Goal: Task Accomplishment & Management: Manage account settings

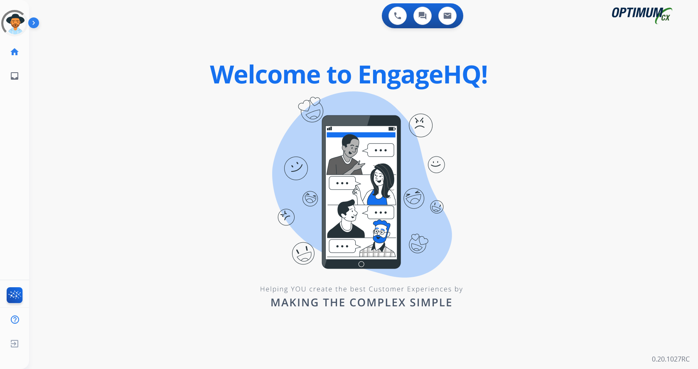
click at [76, 42] on div "swap_horiz Break voice bridge close_fullscreen Connect 3-Way Call merge_type Se…" at bounding box center [353, 50] width 649 height 40
click at [36, 26] on img at bounding box center [35, 25] width 14 height 16
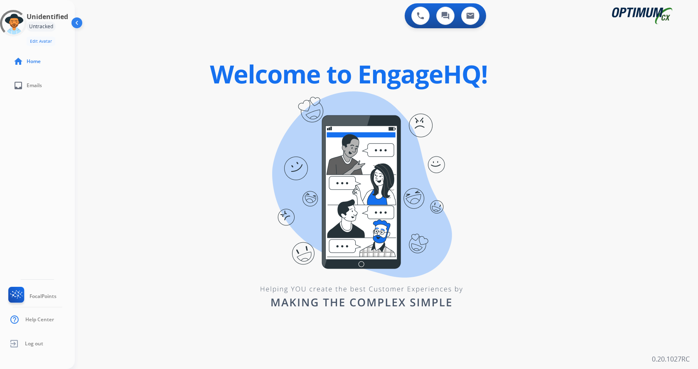
click at [239, 186] on div "0 Voice Interactions 0 Chat Interactions 0 Email Interactions swap_horiz Break …" at bounding box center [386, 184] width 623 height 369
drag, startPoint x: 327, startPoint y: 90, endPoint x: 518, endPoint y: 317, distance: 296.8
click at [522, 319] on div "0 Voice Interactions 0 Chat Interactions 0 Email Interactions swap_horiz Break …" at bounding box center [386, 184] width 623 height 369
click at [214, 296] on div "0 Voice Interactions 0 Chat Interactions 0 Email Interactions swap_horiz Break …" at bounding box center [386, 184] width 623 height 369
click at [320, 347] on div "0 Voice Interactions 0 Chat Interactions 0 Email Interactions swap_horiz Break …" at bounding box center [386, 184] width 623 height 369
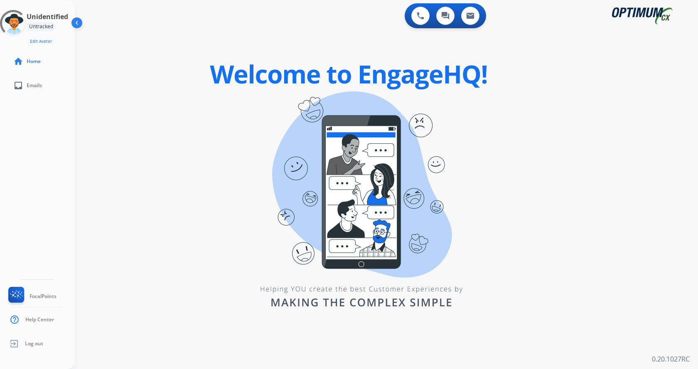
click at [52, 151] on div "Unidentified Untracked Edit Avatar Agent: Unidentified Routing Profile: Unident…" at bounding box center [37, 184] width 75 height 369
click at [170, 170] on div "0 Voice Interactions 0 Chat Interactions 0 Email Interactions swap_horiz Break …" at bounding box center [386, 184] width 623 height 369
drag, startPoint x: 198, startPoint y: 50, endPoint x: 517, endPoint y: 321, distance: 419.1
click at [517, 321] on div "0 Voice Interactions 0 Chat Interactions 0 Email Interactions swap_horiz Break …" at bounding box center [386, 184] width 623 height 369
click at [159, 34] on div "swap_horiz Break voice bridge close_fullscreen Connect 3-Way Call merge_type Se…" at bounding box center [376, 50] width 603 height 40
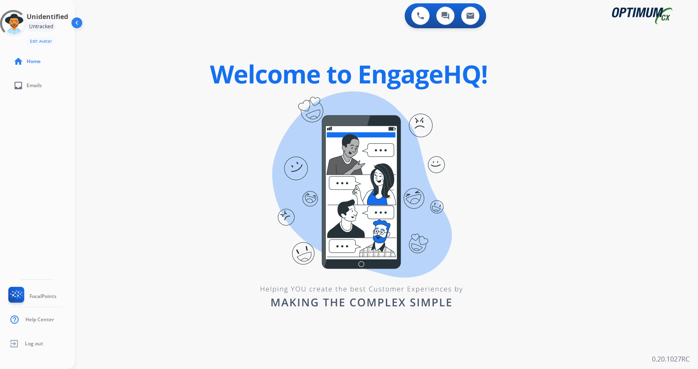
drag, startPoint x: 164, startPoint y: 86, endPoint x: 84, endPoint y: 15, distance: 107.1
click at [164, 86] on div "0 Voice Interactions 0 Chat Interactions 0 Email Interactions swap_horiz Break …" at bounding box center [386, 184] width 623 height 369
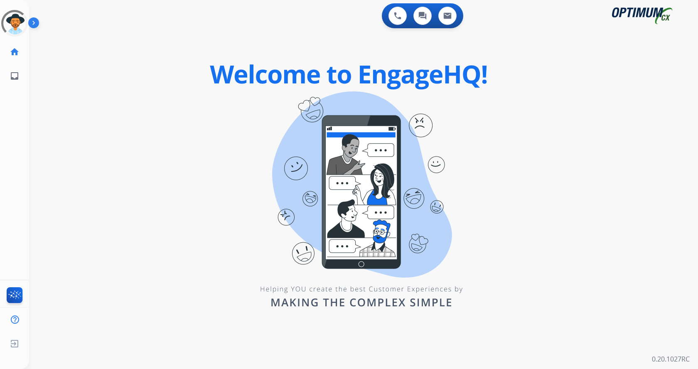
click at [34, 24] on img at bounding box center [35, 25] width 14 height 16
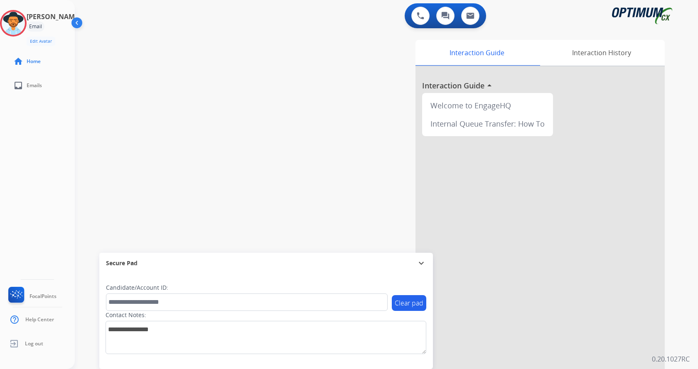
click at [165, 91] on div "swap_horiz Break voice bridge close_fullscreen Connect 3-Way Call merge_type Se…" at bounding box center [376, 203] width 603 height 346
click at [22, 30] on img at bounding box center [13, 23] width 23 height 23
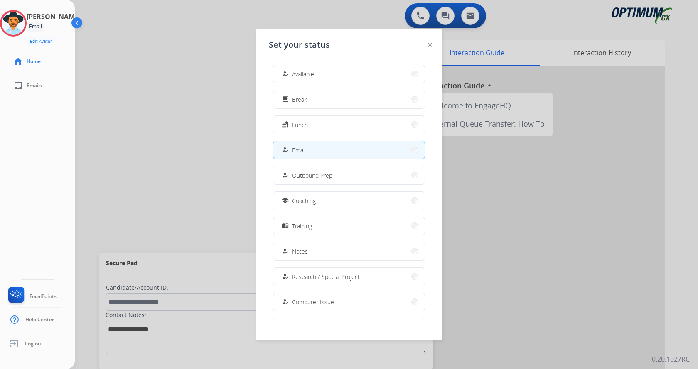
click at [54, 137] on div "[PERSON_NAME] Email Edit Avatar Agent: [PERSON_NAME] Profile: Gen_Bilingual hom…" at bounding box center [37, 184] width 75 height 369
click at [317, 101] on button "free_breakfast Break" at bounding box center [348, 100] width 151 height 18
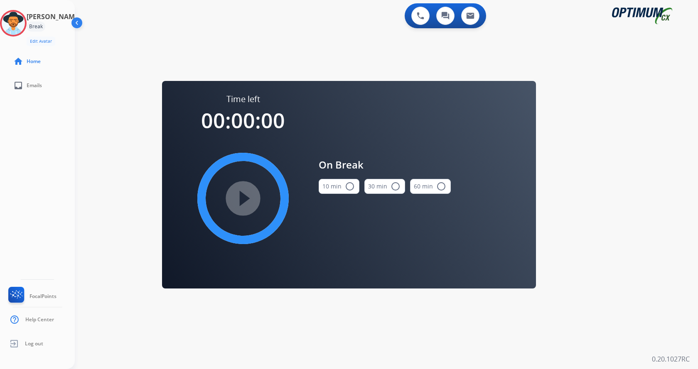
drag, startPoint x: 346, startPoint y: 187, endPoint x: 258, endPoint y: 192, distance: 88.6
click at [341, 186] on button "10 min radio_button_unchecked" at bounding box center [338, 186] width 41 height 15
click at [248, 193] on mat-icon "play_circle_filled" at bounding box center [243, 198] width 10 height 10
click at [118, 72] on div "0 Voice Interactions 0 Chat Interactions 0 Email Interactions swap_horiz Break …" at bounding box center [386, 184] width 623 height 369
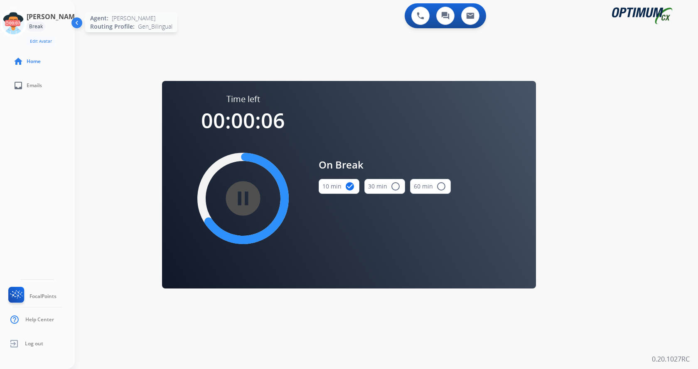
click at [27, 32] on icon at bounding box center [13, 23] width 27 height 27
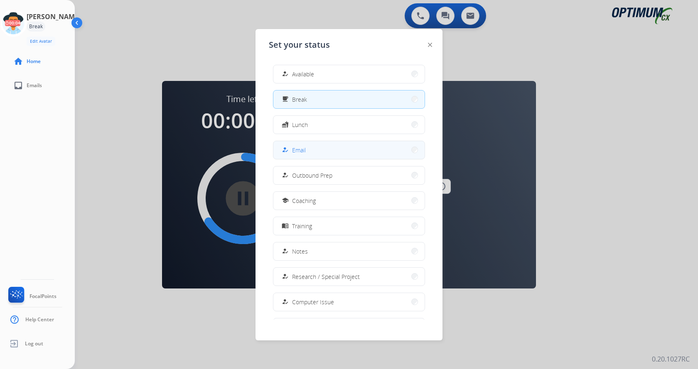
click at [299, 148] on span "Email" at bounding box center [299, 150] width 14 height 9
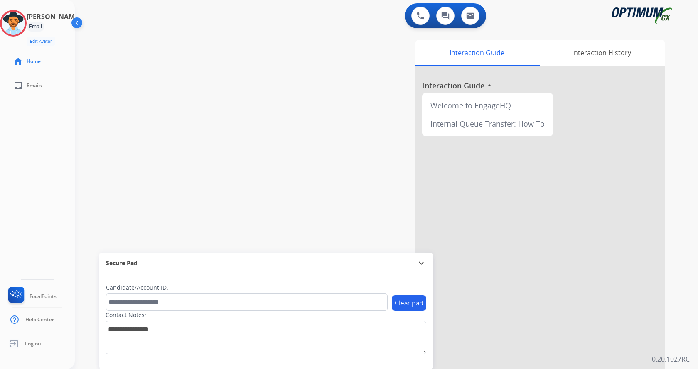
click at [227, 84] on div "swap_horiz Break voice bridge close_fullscreen Connect 3-Way Call merge_type Se…" at bounding box center [376, 203] width 603 height 346
click at [44, 202] on div "[PERSON_NAME] Email Edit Avatar Agent: [PERSON_NAME] Profile: Gen_Bilingual hom…" at bounding box center [37, 184] width 75 height 369
click at [163, 108] on div "swap_horiz Break voice bridge close_fullscreen Connect 3-Way Call merge_type Se…" at bounding box center [376, 203] width 603 height 346
click at [273, 48] on div "swap_horiz Break voice bridge close_fullscreen Connect 3-Way Call merge_type Se…" at bounding box center [376, 203] width 603 height 346
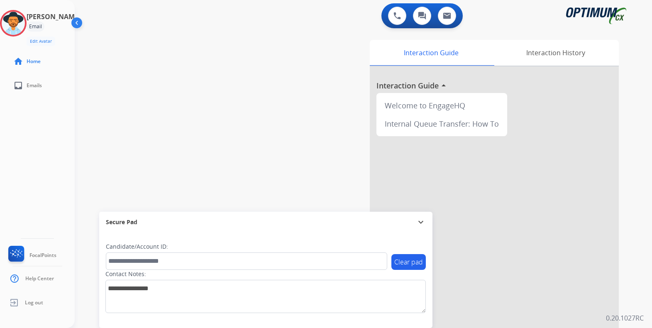
click at [171, 127] on div "swap_horiz Break voice bridge close_fullscreen Connect 3-Way Call merge_type Se…" at bounding box center [354, 203] width 558 height 346
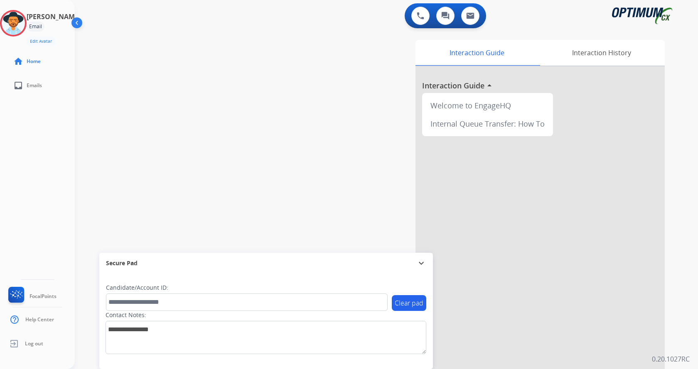
click at [217, 45] on div "swap_horiz Break voice bridge close_fullscreen Connect 3-Way Call merge_type Se…" at bounding box center [376, 203] width 603 height 346
